Goal: Ask a question

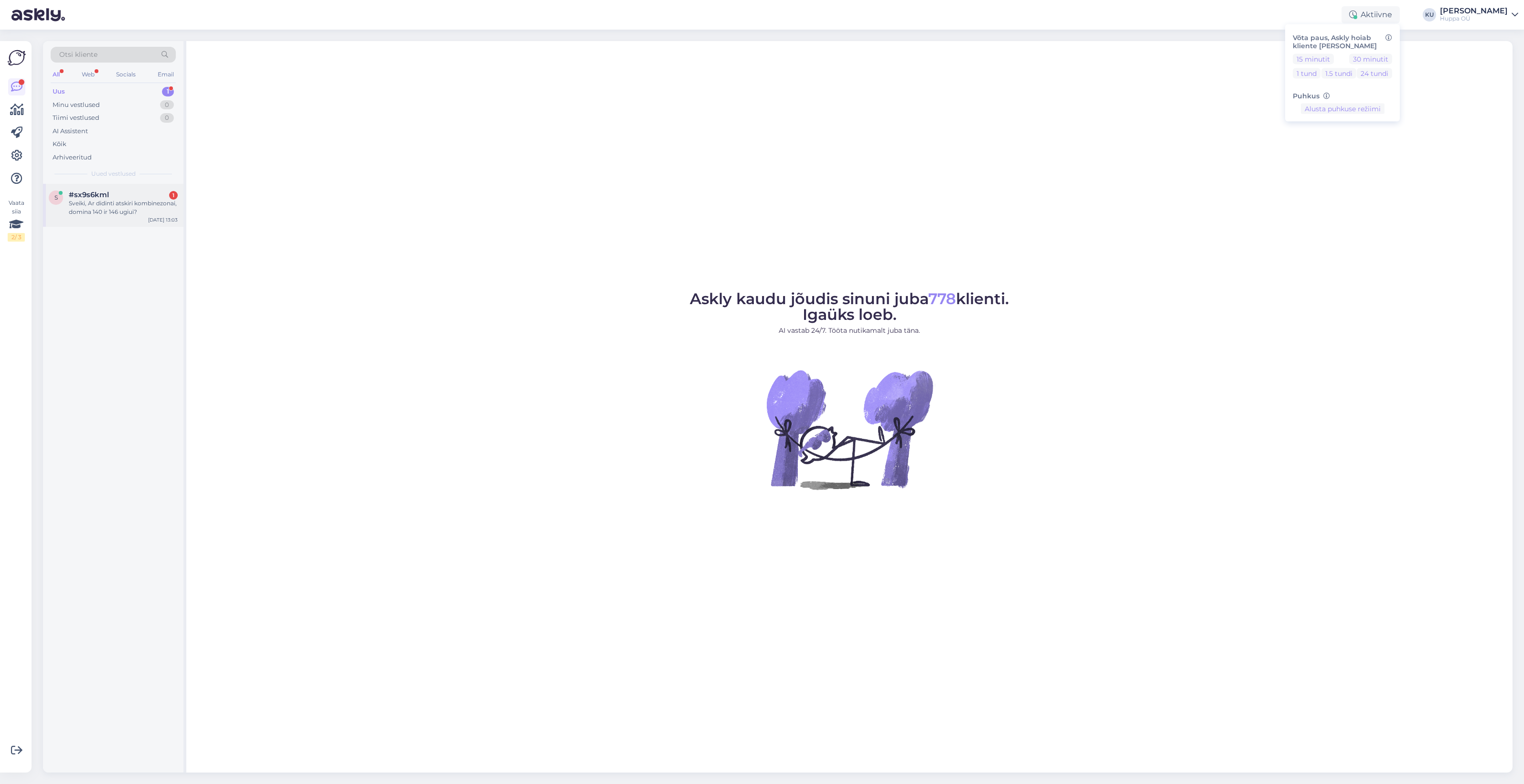
click at [127, 206] on div "Sveiki, Ar didinti atskiri kombinezonai, domina 140 ir 146 ugiui?" at bounding box center [123, 208] width 109 height 17
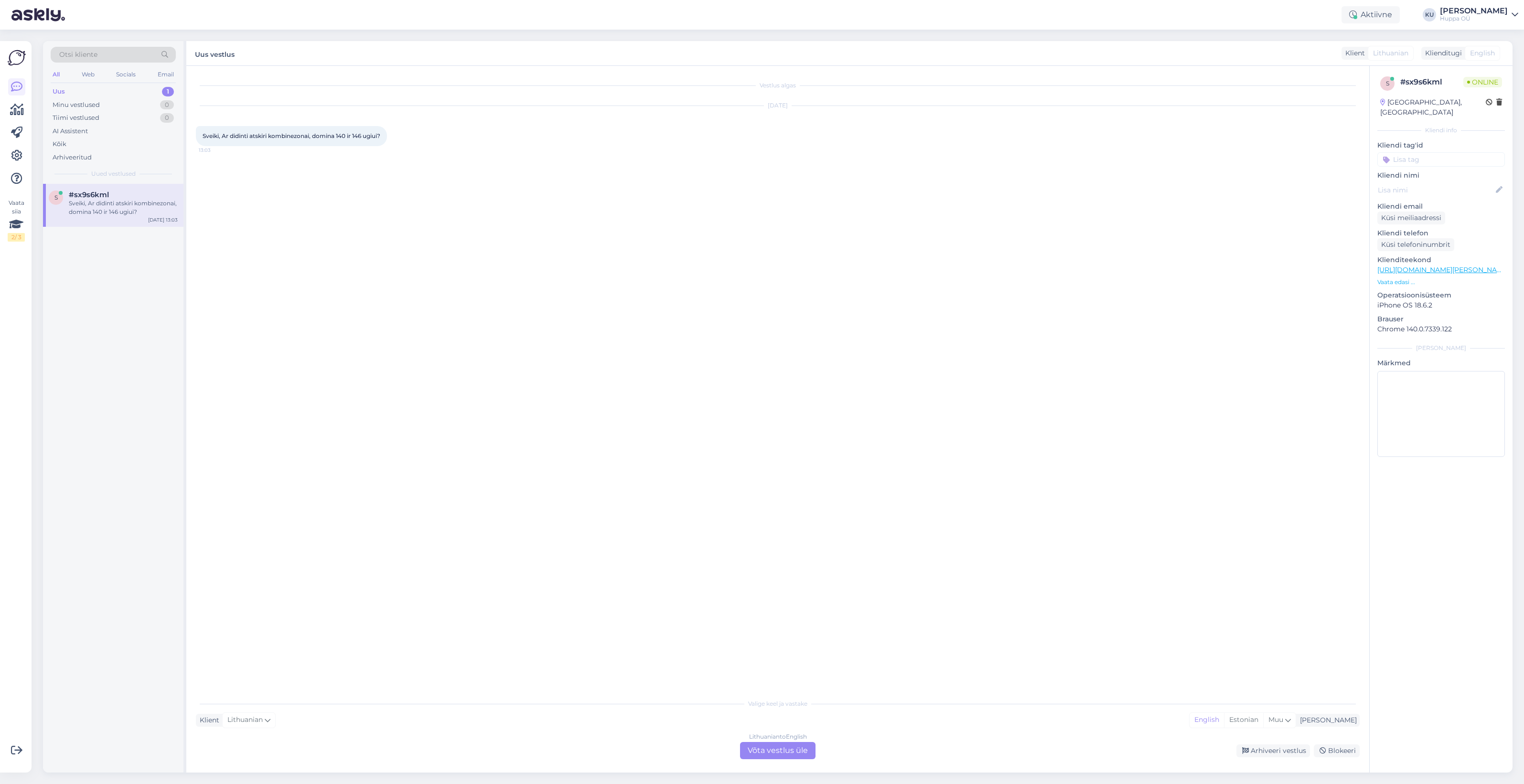
click at [765, 747] on div "Lithuanian to English Võta vestlus üle" at bounding box center [778, 751] width 75 height 17
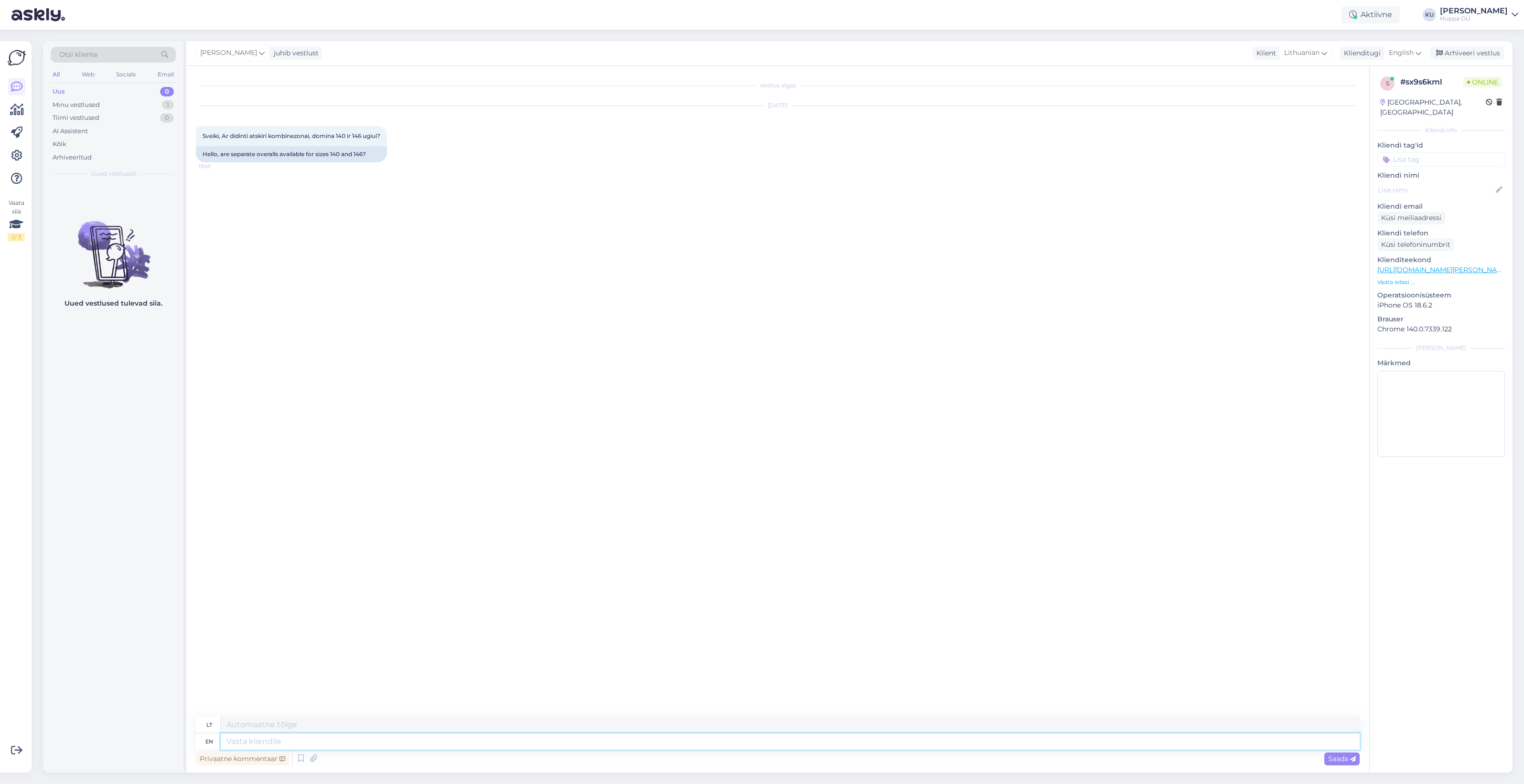
click at [332, 738] on textarea at bounding box center [790, 741] width 1139 height 16
type textarea "Hello!"
type textarea "Sveiki!"
type textarea "Hello! I"
type textarea "Sveiki! Aš"
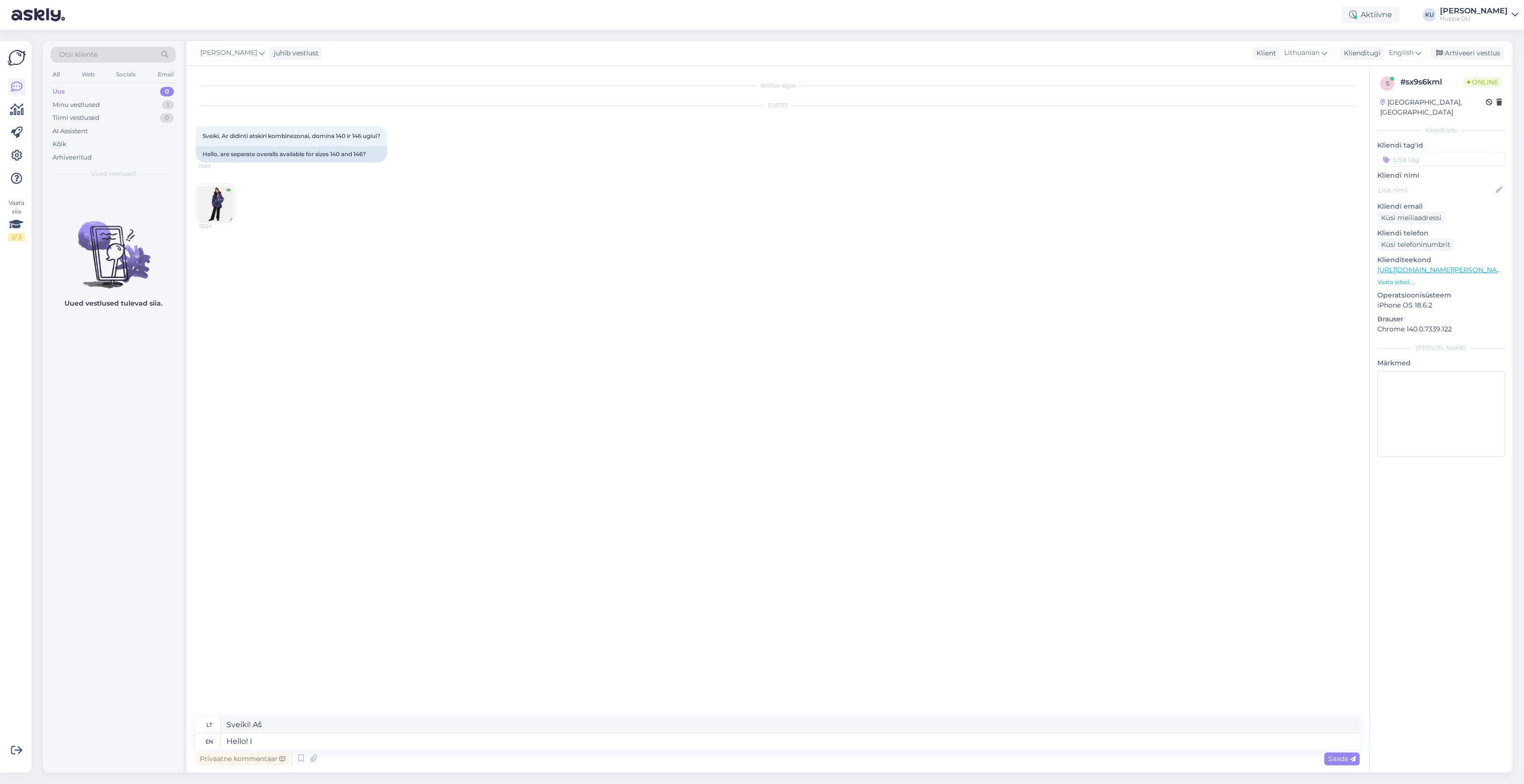
click at [216, 221] on img at bounding box center [215, 202] width 38 height 38
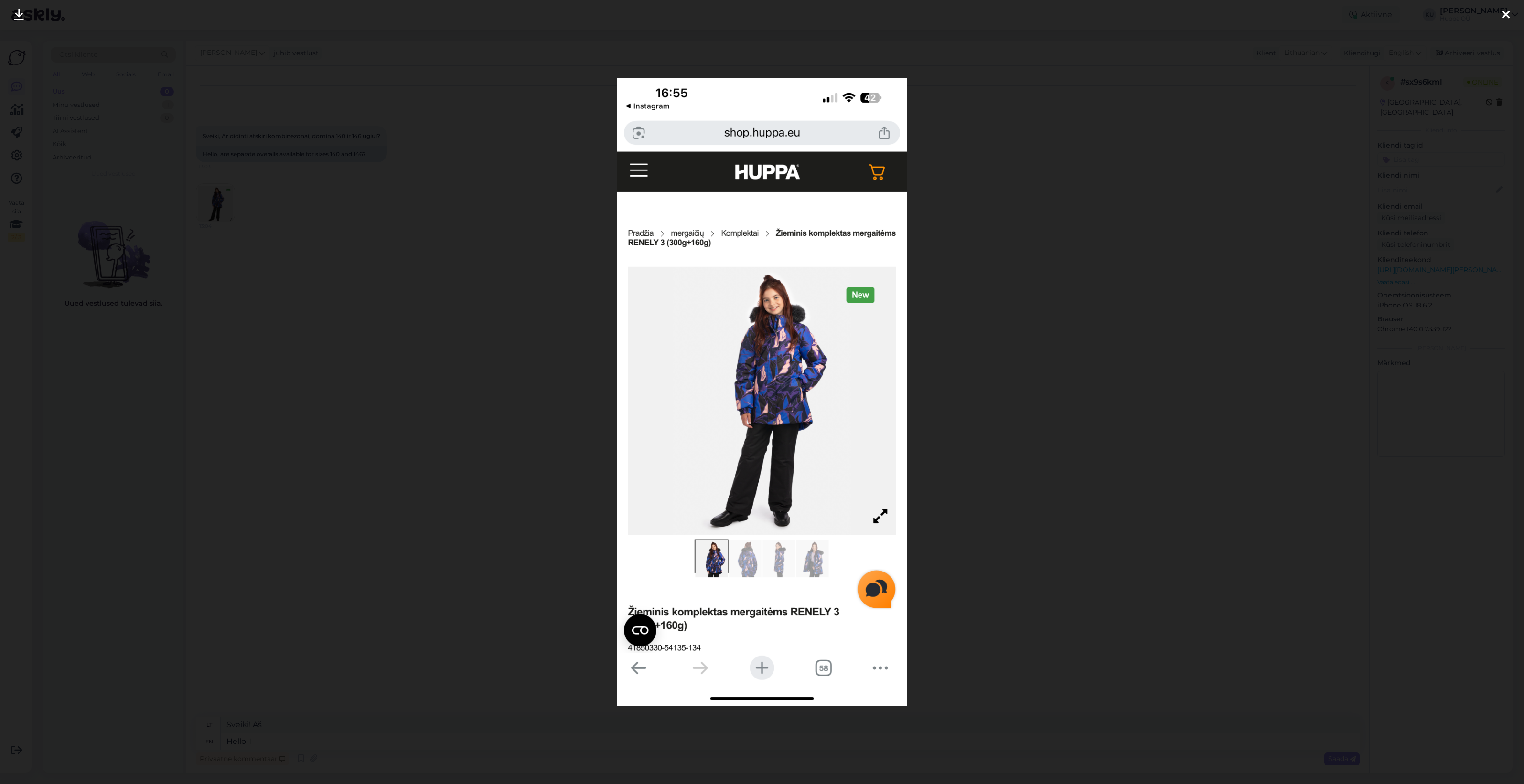
click at [1059, 358] on div at bounding box center [762, 392] width 1524 height 784
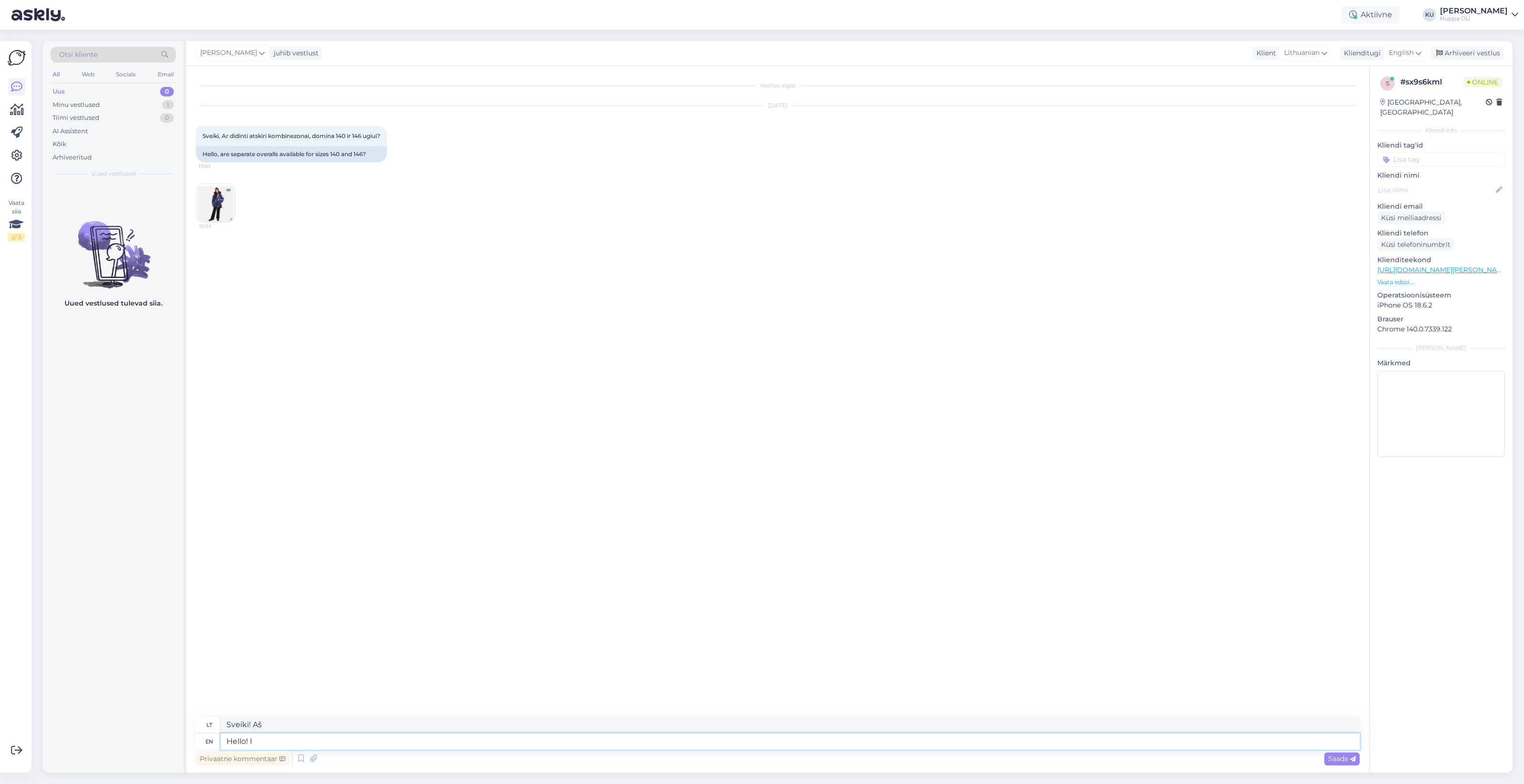
click at [275, 738] on textarea "Hello! I" at bounding box center [790, 741] width 1139 height 16
type textarea "Hello! I don't"
type textarea "Sveiki! Aš ne"
type textarea "Hello! I don'tknow if the translation is"
type textarea "Sveiki! Nežinau, ar vertimas yra teisingas."
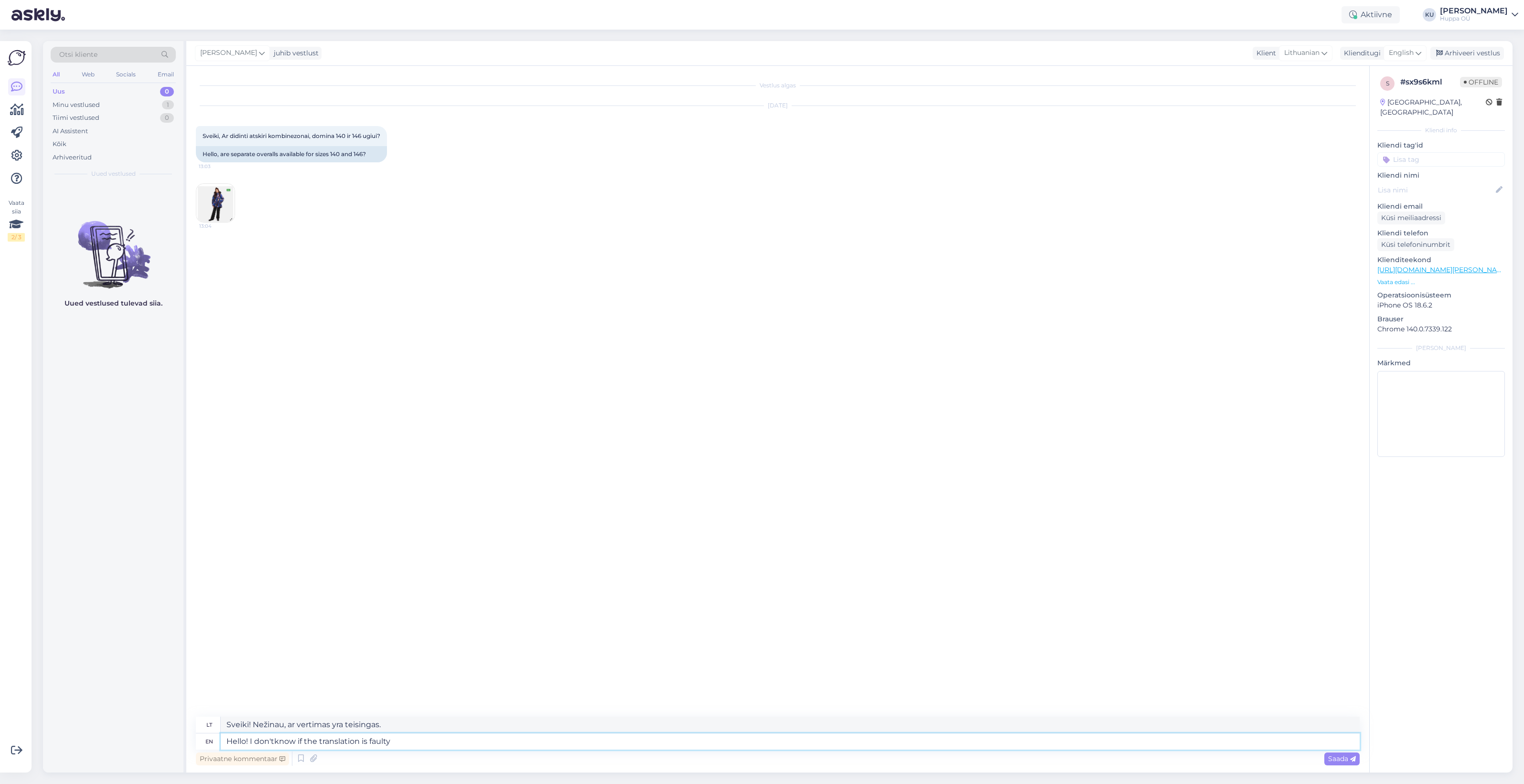
type textarea "Hello! I don'tknow if the translation is faulty b"
type textarea "Sveiki! Nežinau, ar vertimas yra klaidingas."
type textarea "Hello! I don'tknow if the translation is faulty but"
type textarea "Sveiki! Nežinau, ar vertimas klaidingas, bet..."
type textarea "Hello! I don'tknow if the translation is faulty but I did"
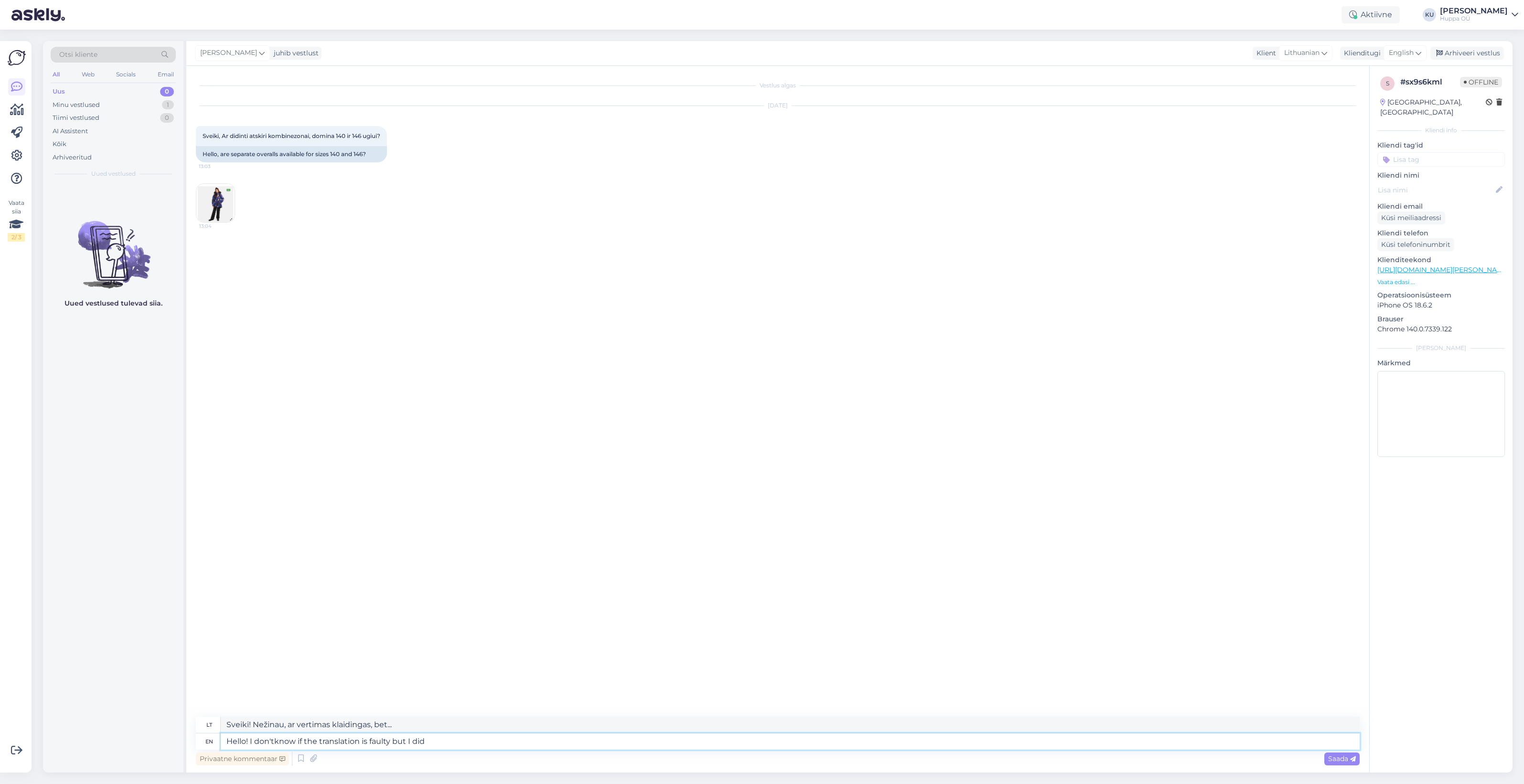
type textarea "Sveiki! Nežinau, ar vertimas klaidingas, bet aš..."
type textarea "Hello! I don'tknow if the translation is faulty but I didn't u"
type textarea "Sveiki! Nežinau, ar vertimas klaidingas, bet aš to nemačiau."
type textarea "Hello! I don'tknow if the translation is faulty but I didn't understand th"
type textarea "Sveiki! Nežinau, ar vertimas klaidingas, bet nesupratau."
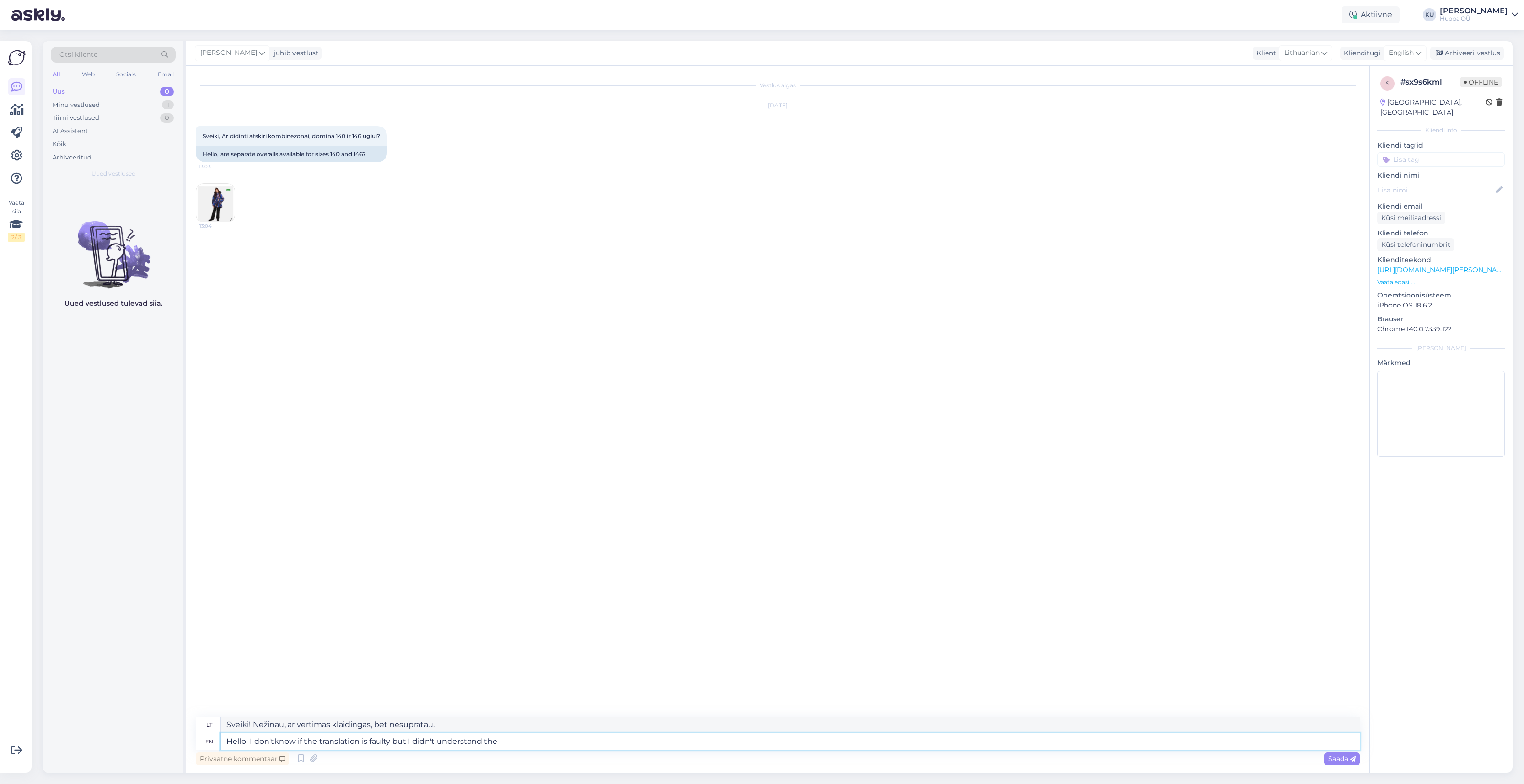
type textarea "Hello! I don'tknow if the translation is faulty but I didn't understand the q"
type textarea "Sveiki! Nežinau, ar vertimas klaidingas, bet aš nesupratau"
type textarea "Hello! I don'tknow if the translation is faulty but I didn't understand the que…"
type textarea "Sveiki! Nežinau, ar vertimas neteisingas, bet nesupratau klausimo."
type textarea "Hello! I don'tknow if the translation is faulty but I didn't understand the que…"
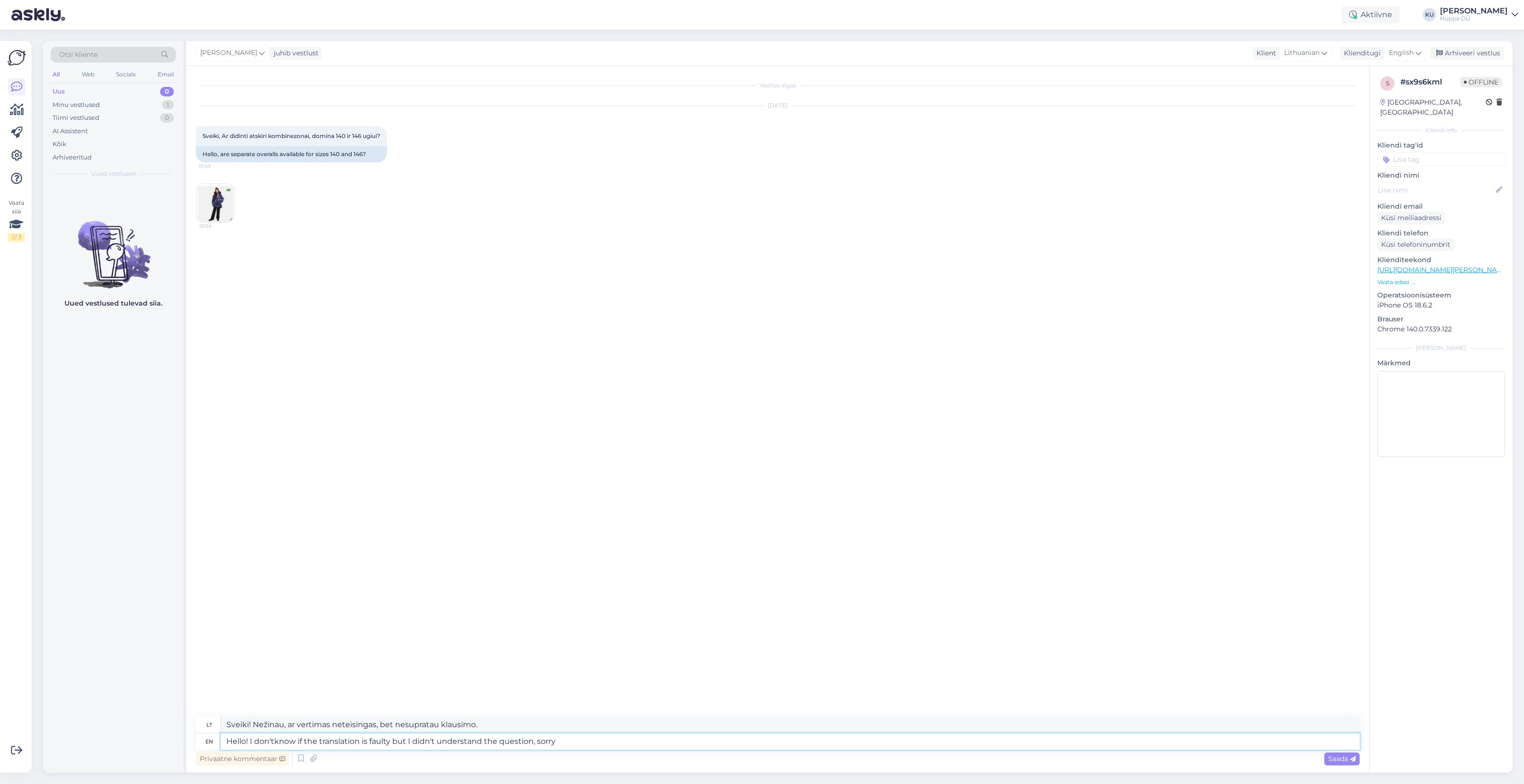
type textarea "Sveiki! Nežinau, ar vertimas neteisingas, bet nesupratau klausimo, atsiprašau."
click at [273, 743] on textarea "Hello! I don'tknow if the translation is faulty but I didn't understand the que…" at bounding box center [790, 741] width 1139 height 16
type textarea "Hello! I don't know if the translation is faulty but I didn't understand the qu…"
click at [1353, 760] on icon at bounding box center [1353, 759] width 6 height 6
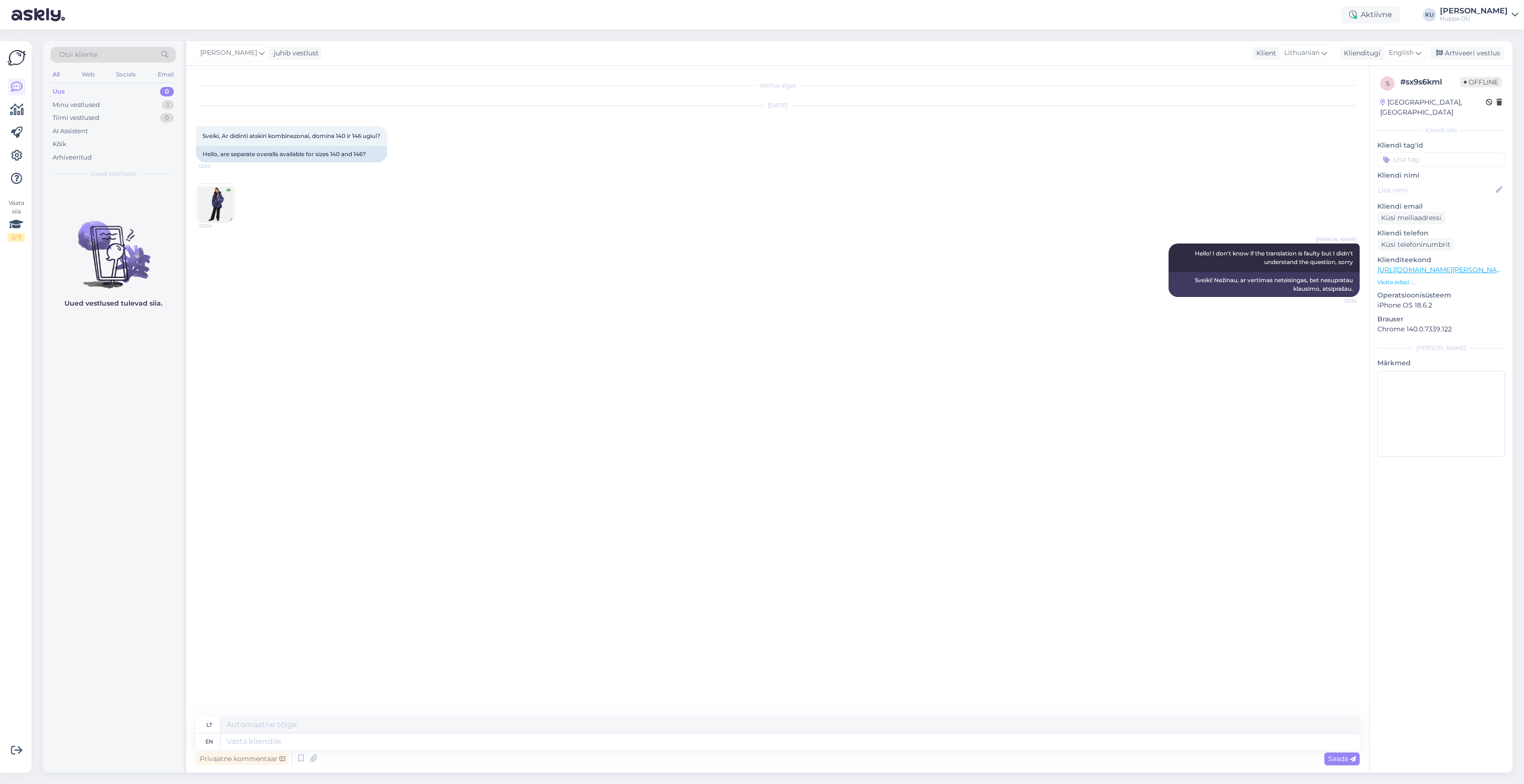
click at [228, 220] on img at bounding box center [215, 202] width 38 height 38
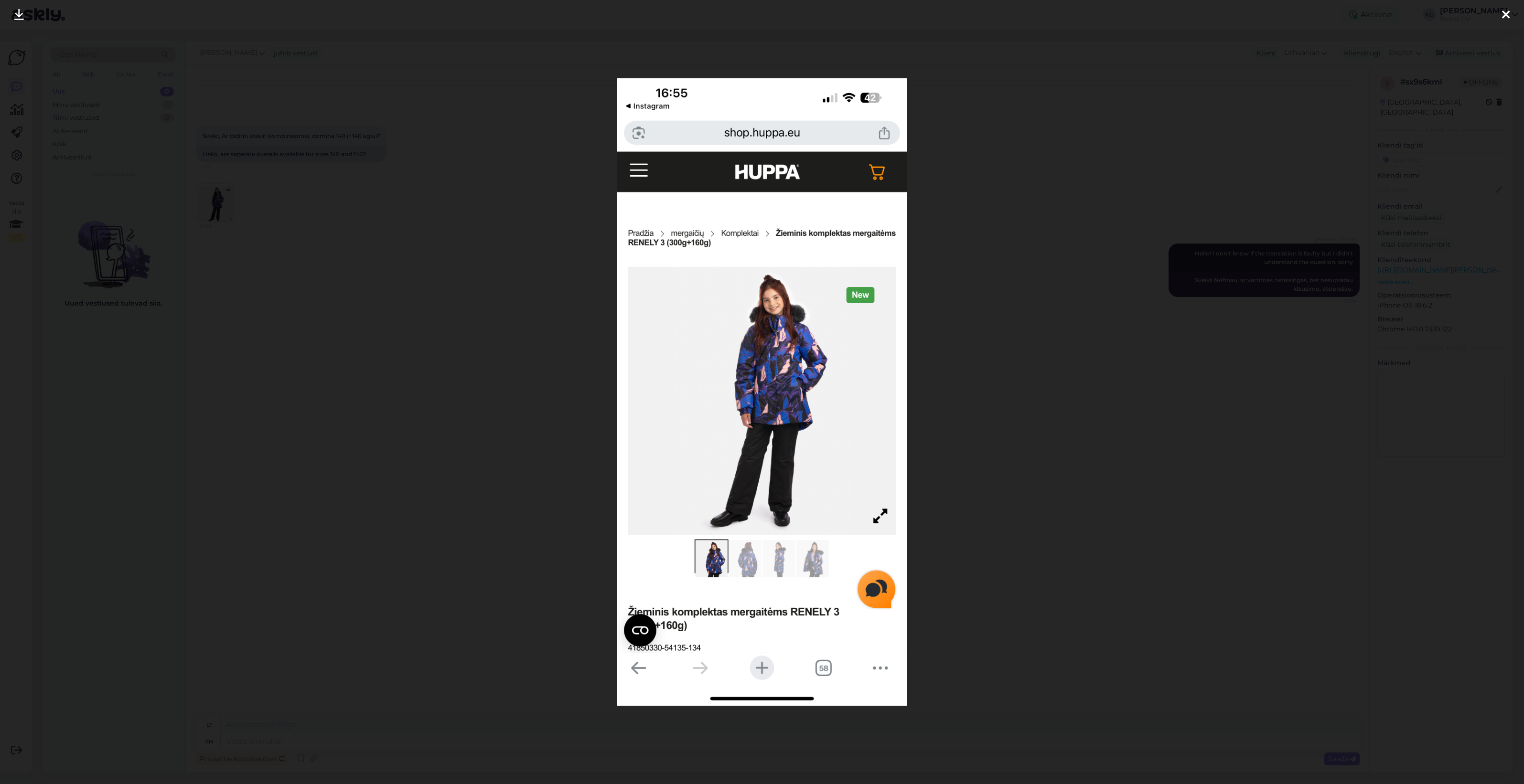
click at [1116, 492] on div at bounding box center [762, 392] width 1524 height 784
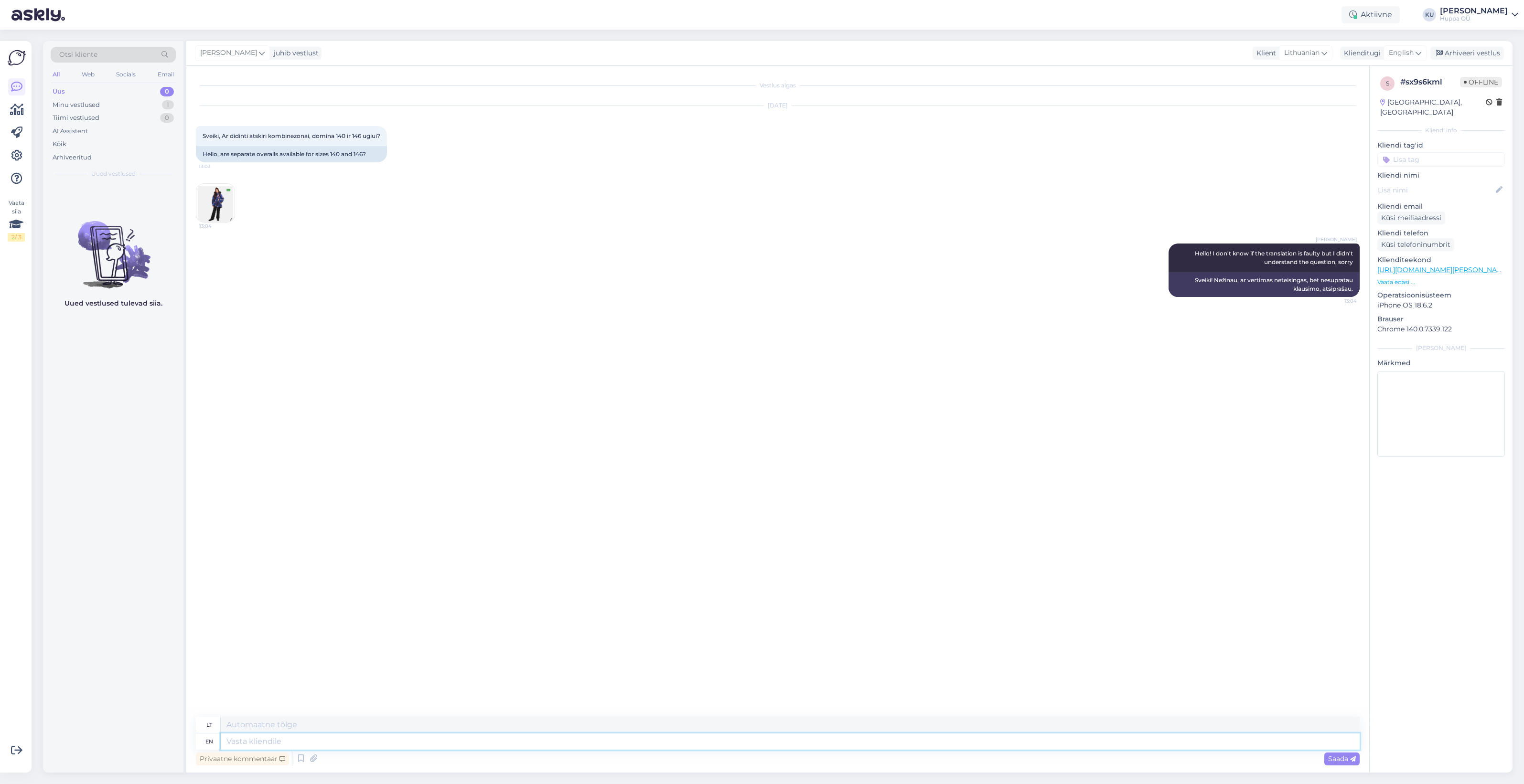
click at [332, 740] on textarea at bounding box center [790, 741] width 1139 height 16
type textarea "Do yo"
type textarea "Daryti"
type textarea "Do you e"
type textarea "Ar tu"
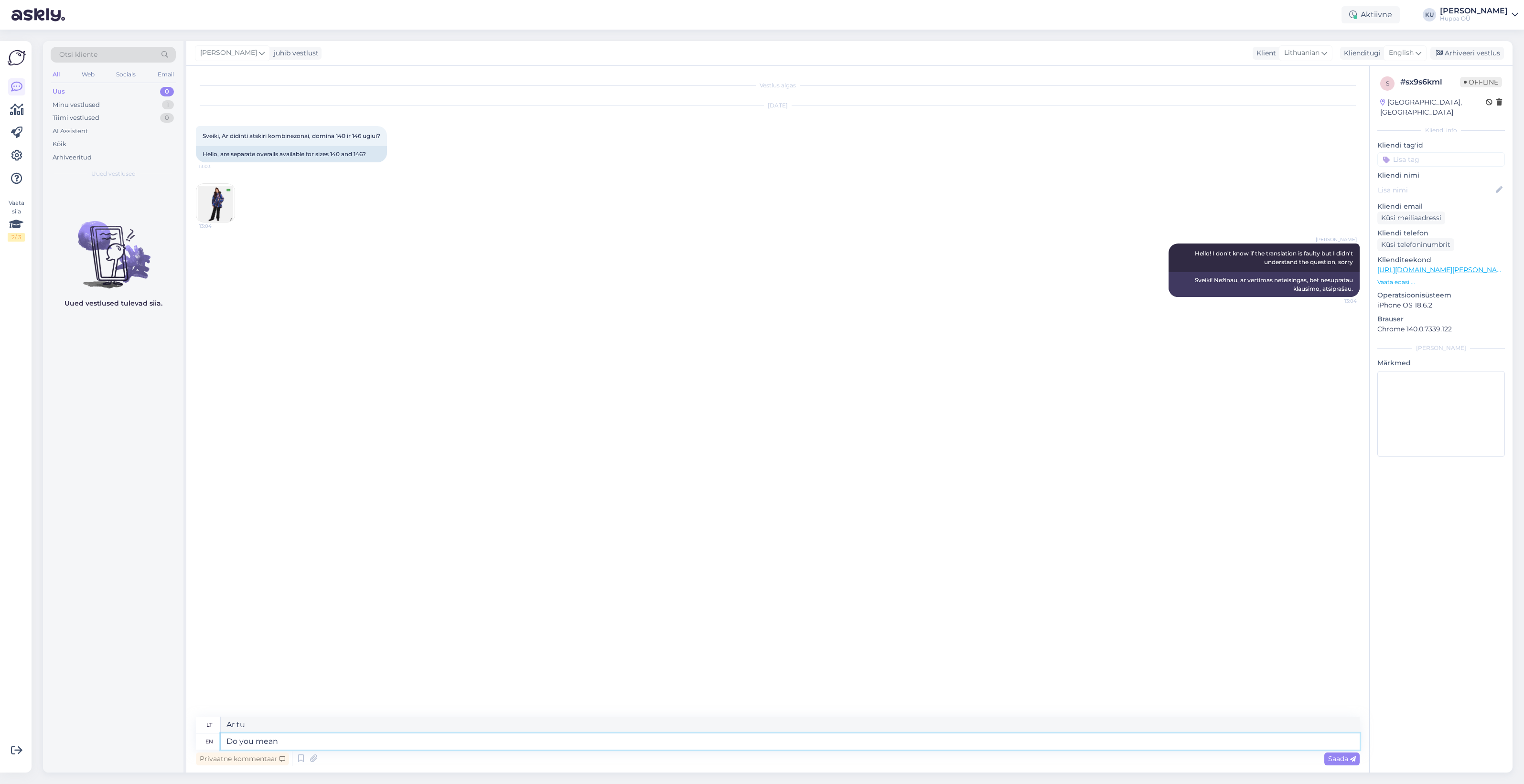
type textarea "Do you mean"
type textarea "Ar turite omenyje"
type textarea "Do you mean if t"
type textarea "Ar turite omenyje, jei"
type textarea "Do you mean if this s"
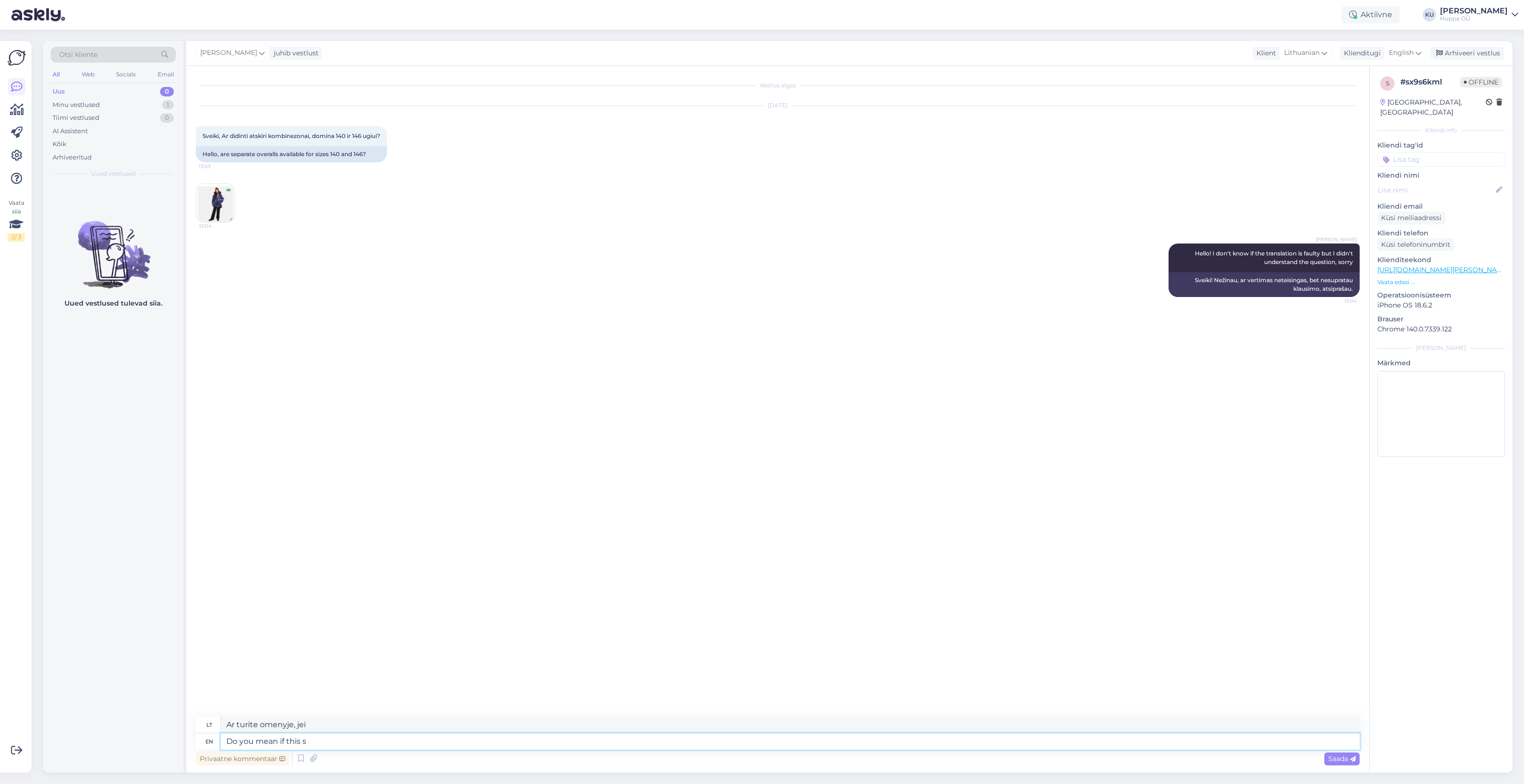
type textarea "Ar turite omenyje, jei tai"
type textarea "Do you mean if this set"
type textarea "Ar turite omenyje, jei šis rinkinys"
type textarea "Do you mean if this set is"
type textarea "Ar turite omenyje, jei šis rinkinys yra"
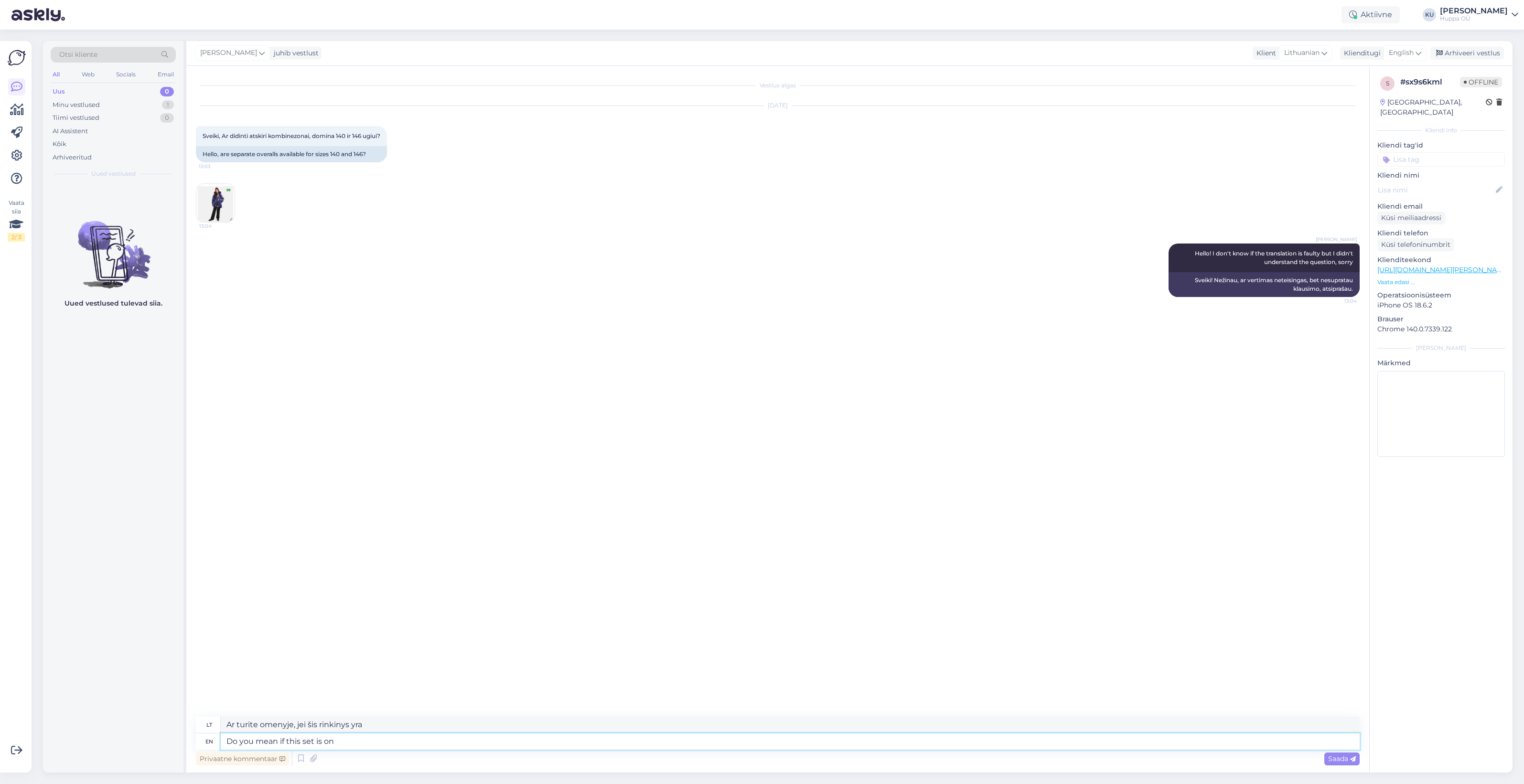
type textarea "Do you mean if this set is on"
type textarea "Ar turite omenyje, jei šis rinkinys įjungtas?"
type textarea "Do you mean if this set is on sale a"
type textarea "Ar turite omenyje, kad šis rinkinys yra išparduodamas?"
type textarea "Do you mean if this set is on sale also s"
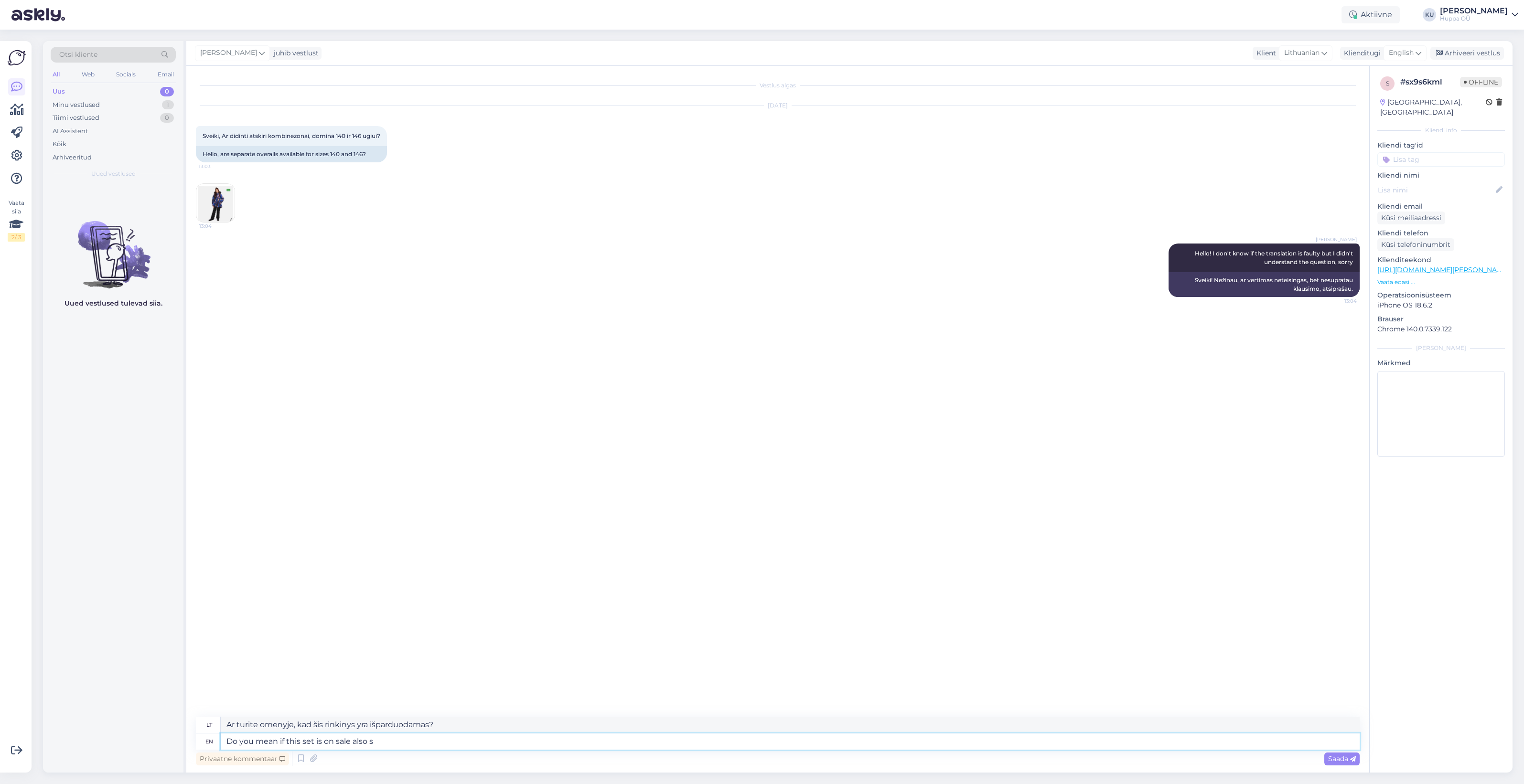
type textarea "Ar turite omenyje, jei šis rinkinys taip pat parduodamas?"
type textarea "Do you mean if this set is on sale also seperate a"
type textarea "Ar turite omenyje, jei šis rinkinys parduodamas ir atskirai?"
type textarea "Do you mean if this set is on sale also seperate as ja"
type textarea "Ar turite omenyje, jei šis rinkinys parduodamas ir atskirai,"
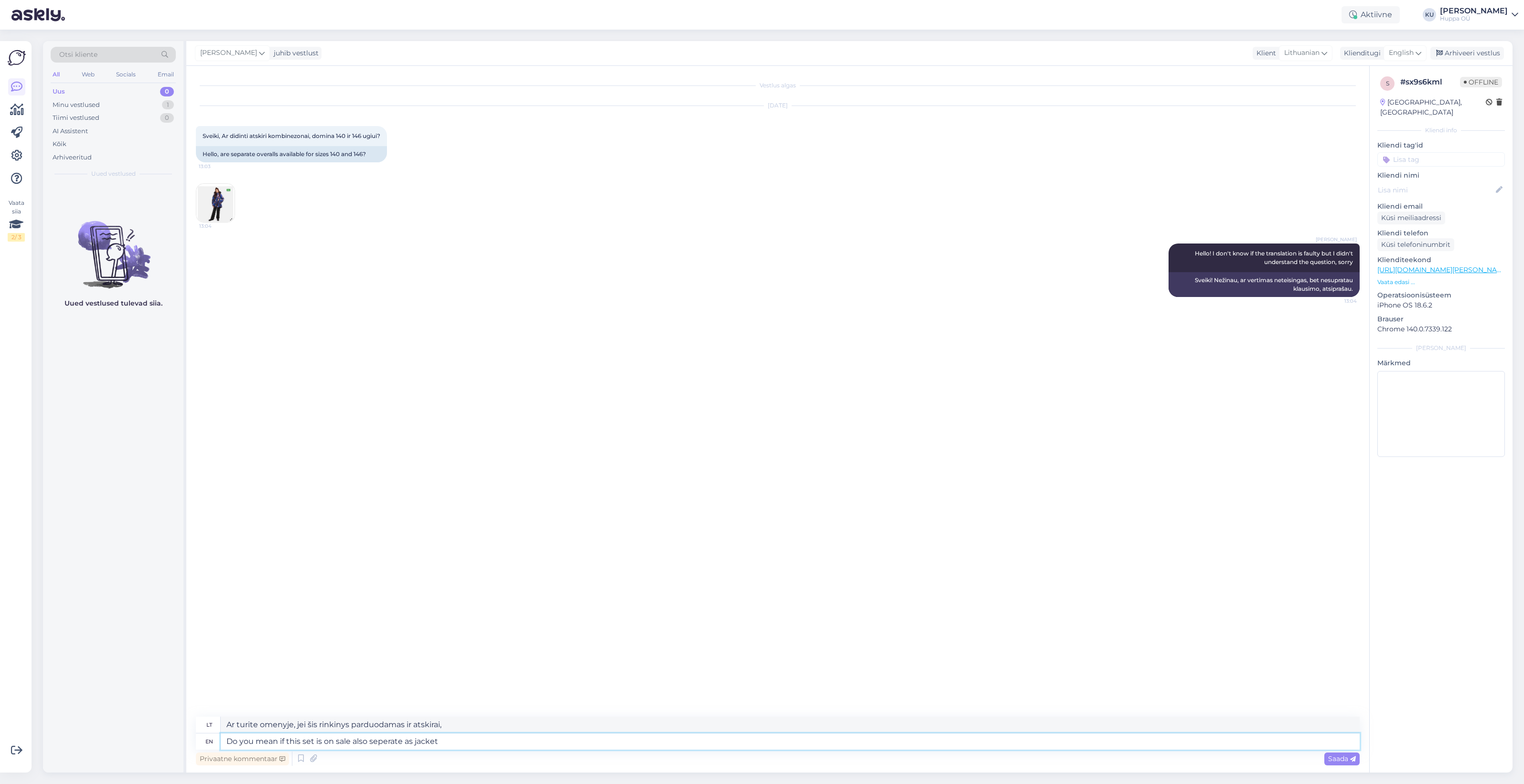
type textarea "Do you mean if this set is on sale also seperate as jacket a"
type textarea "Ar turite omenyje, kad jei šis komplektas parduodamas ir atskirai kaip striukė?"
type textarea "Do you mean if this set is on sale also seperate as jacket and p"
type textarea "Ar turite omenyje, jei šis komplektas parduodamas ir atskirai kaip striukė ir"
type textarea "Do you mean if this set is on sale also seperate as jacket and pants?"
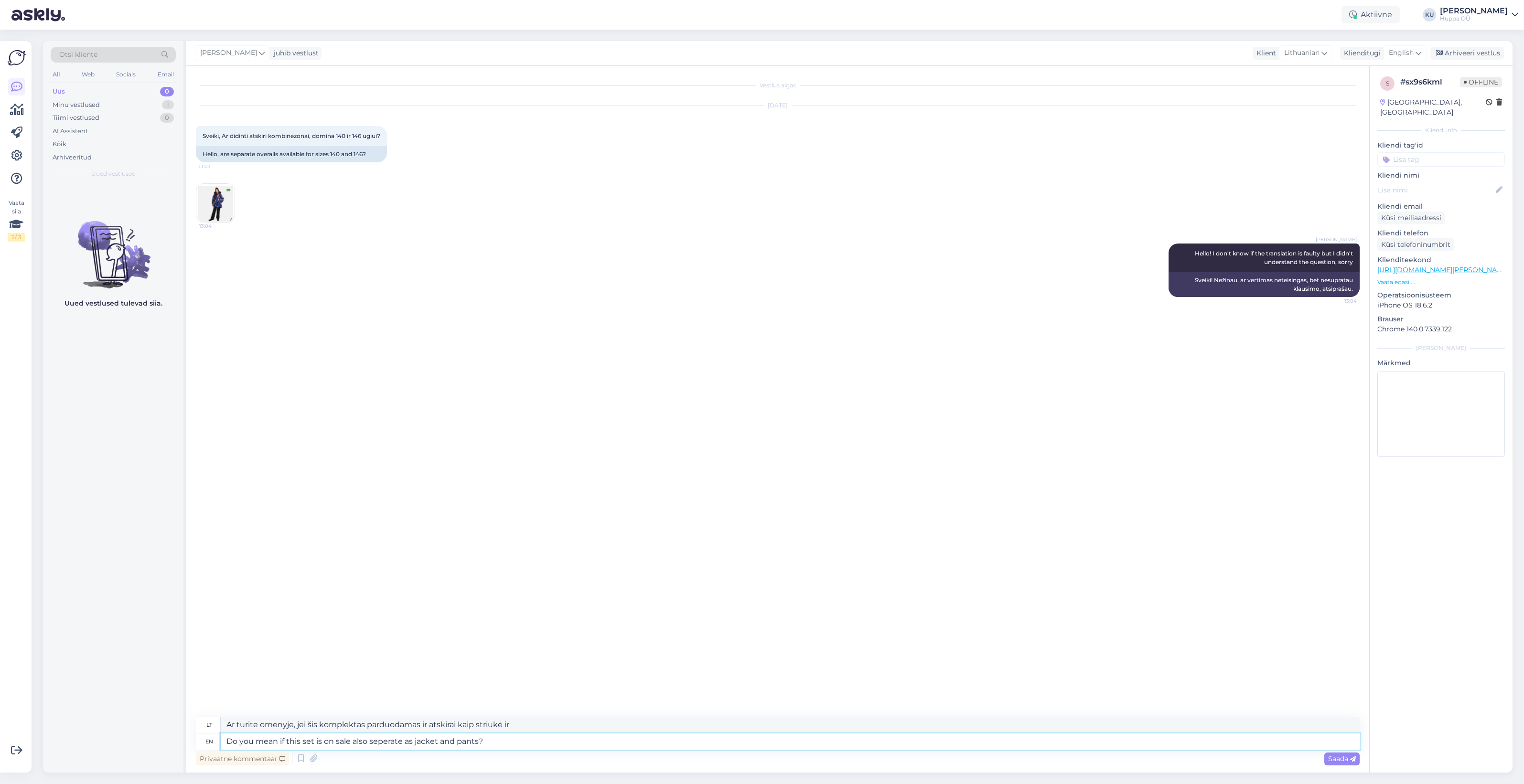
type textarea "Ar turite omenyje, jei šis komplektas parduodamas ir atskirai kaip striukė bei …"
click at [381, 736] on textarea "Do you mean if this set is on sale also seperate as jacket and pants?" at bounding box center [790, 741] width 1139 height 16
type textarea "Do you mean if this set is on sale also separate as jacket and pants?"
type textarea "Ar turite omenyje, jei šis komplektas parduodamas ir atskirai kaip [GEOGRAPHIC_…"
type textarea "Do you mean if this set is on sale also separate as jacket and pants?"
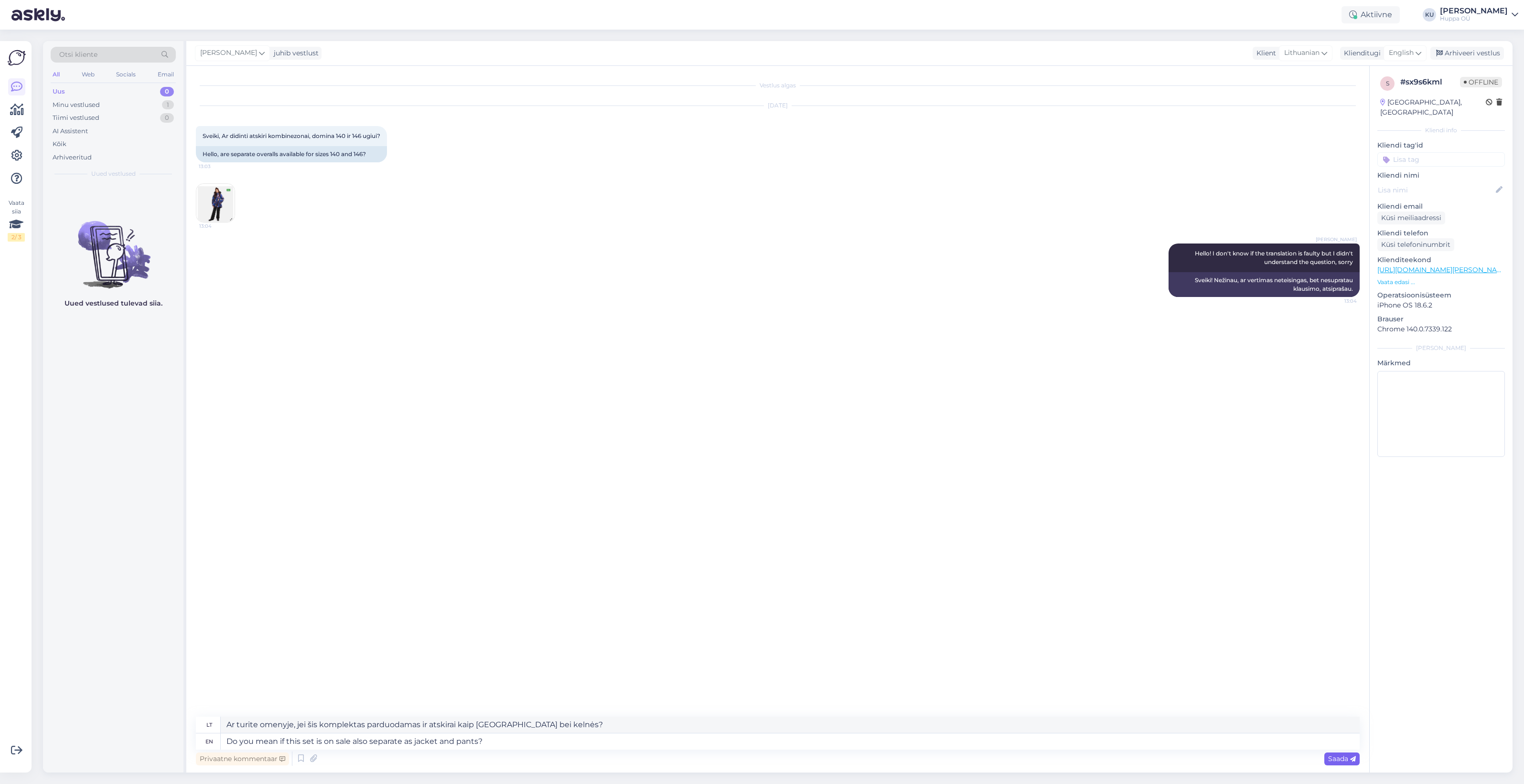
click at [1331, 762] on div "Saada" at bounding box center [1342, 759] width 35 height 13
